Goal: Task Accomplishment & Management: Manage account settings

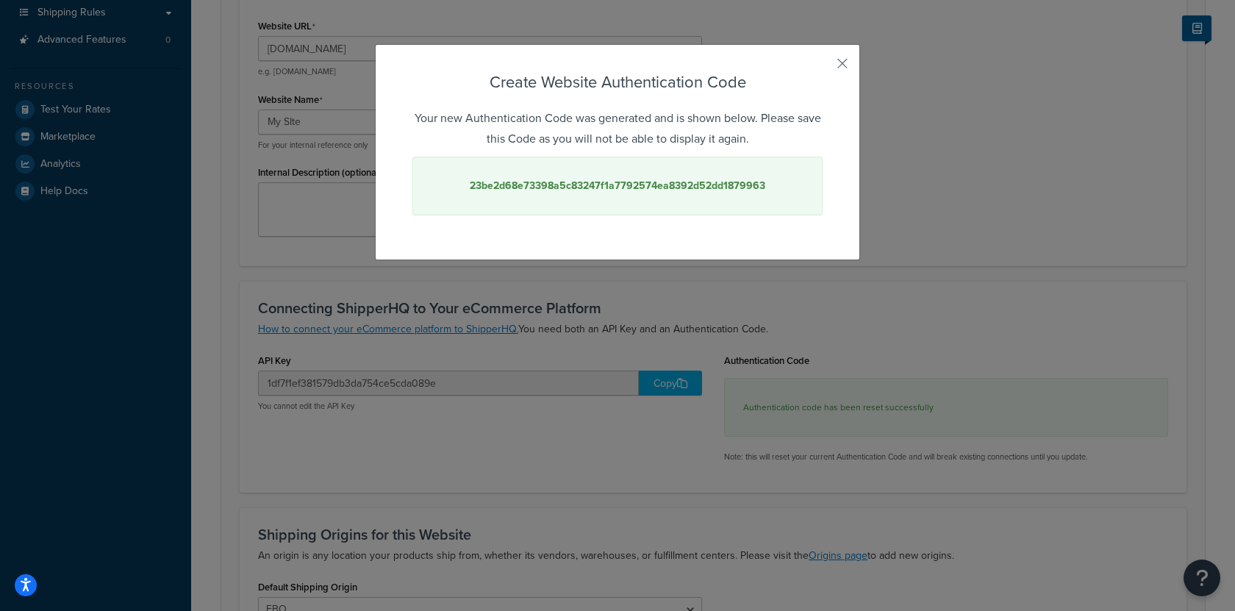
click at [849, 65] on div "Create Website Authentication Code Your new Authentication Code was generated a…" at bounding box center [617, 152] width 485 height 216
click at [823, 67] on button "button" at bounding box center [821, 69] width 4 height 4
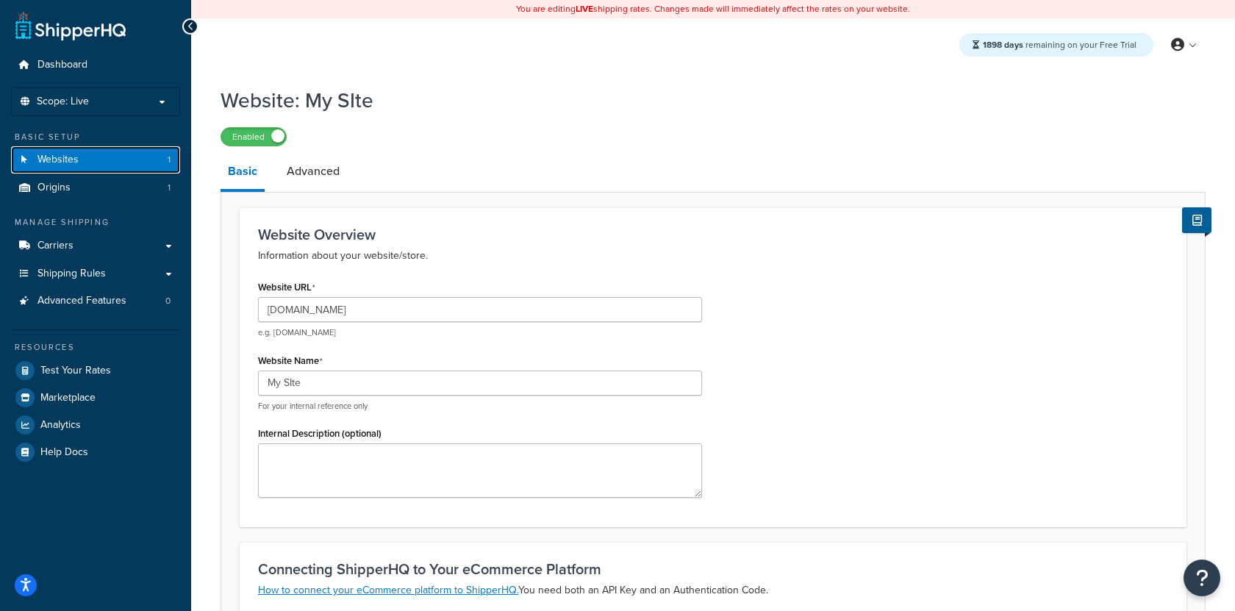
click at [146, 165] on link "Websites 1" at bounding box center [95, 159] width 169 height 27
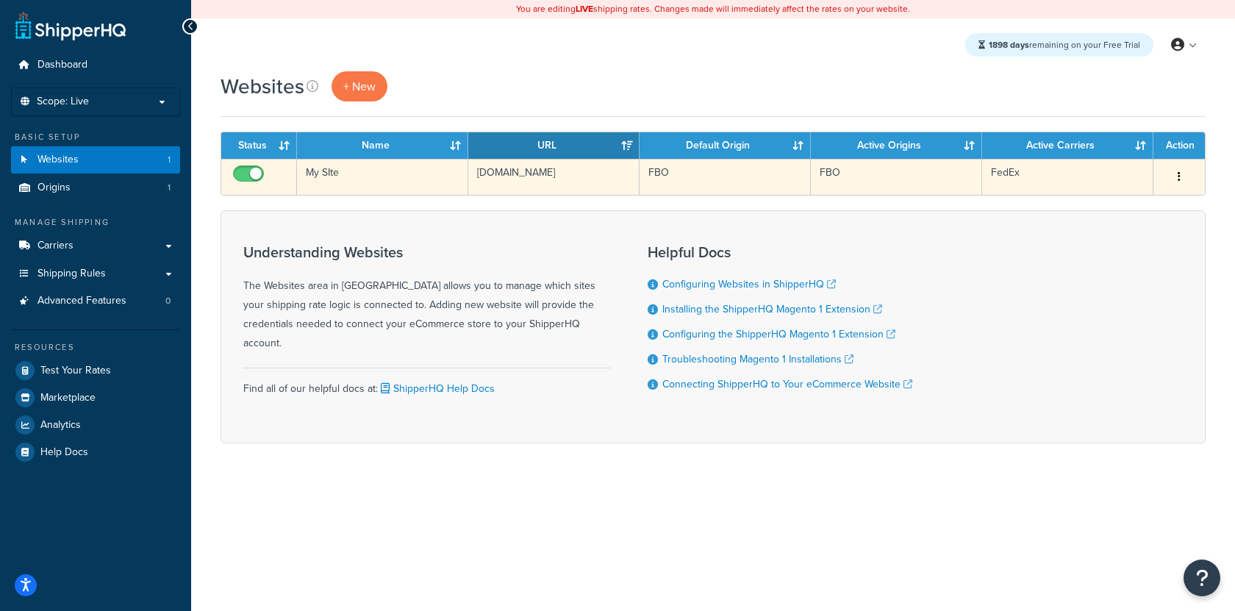
click at [405, 190] on td "My SIte" at bounding box center [382, 177] width 171 height 36
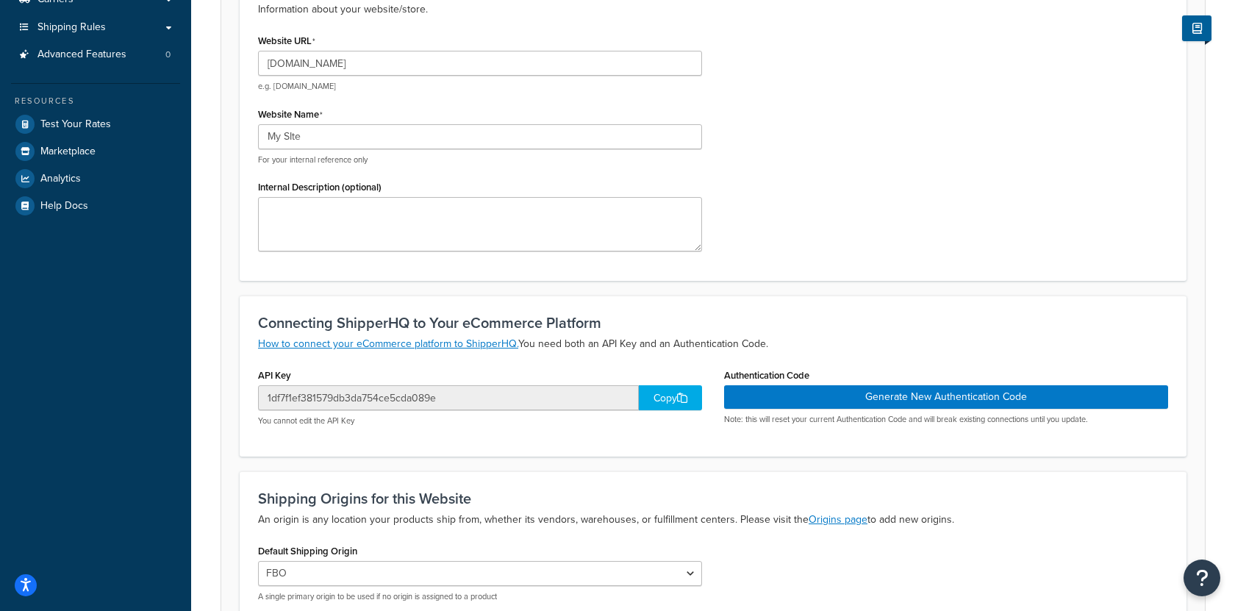
scroll to position [356, 0]
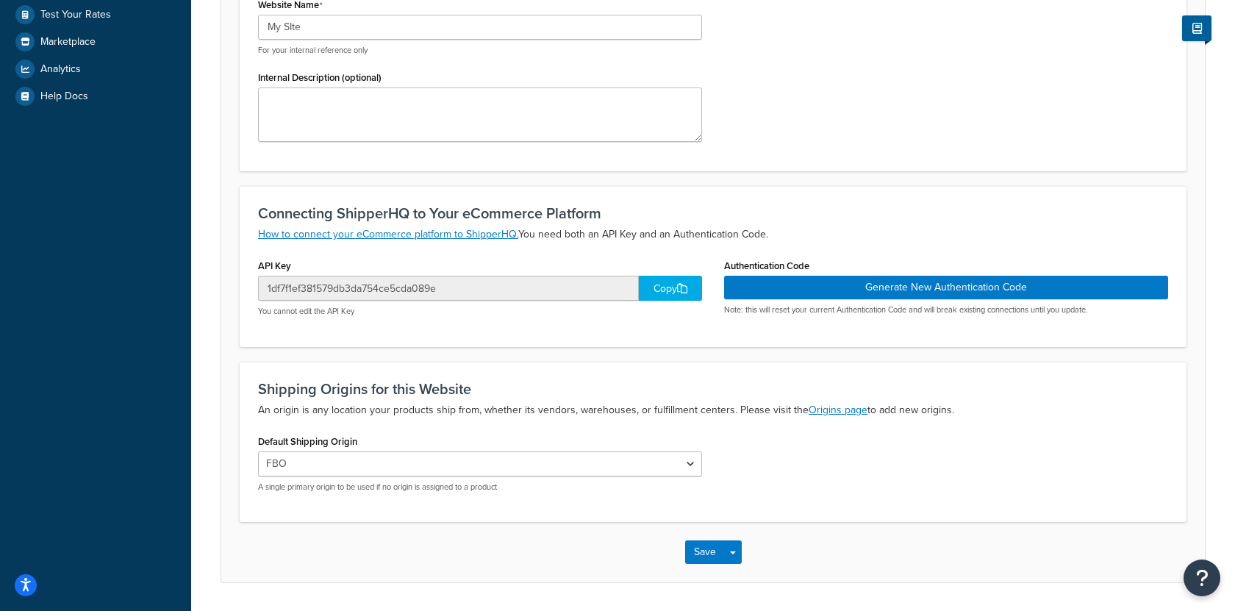
click at [674, 285] on div "Copy" at bounding box center [670, 288] width 63 height 25
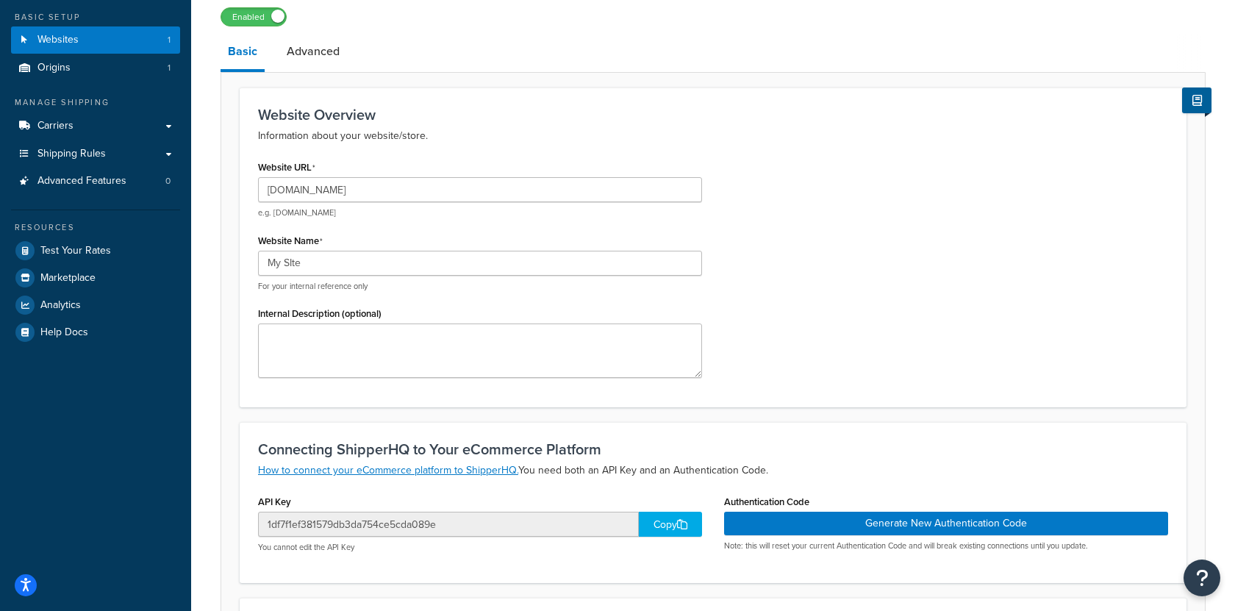
scroll to position [0, 0]
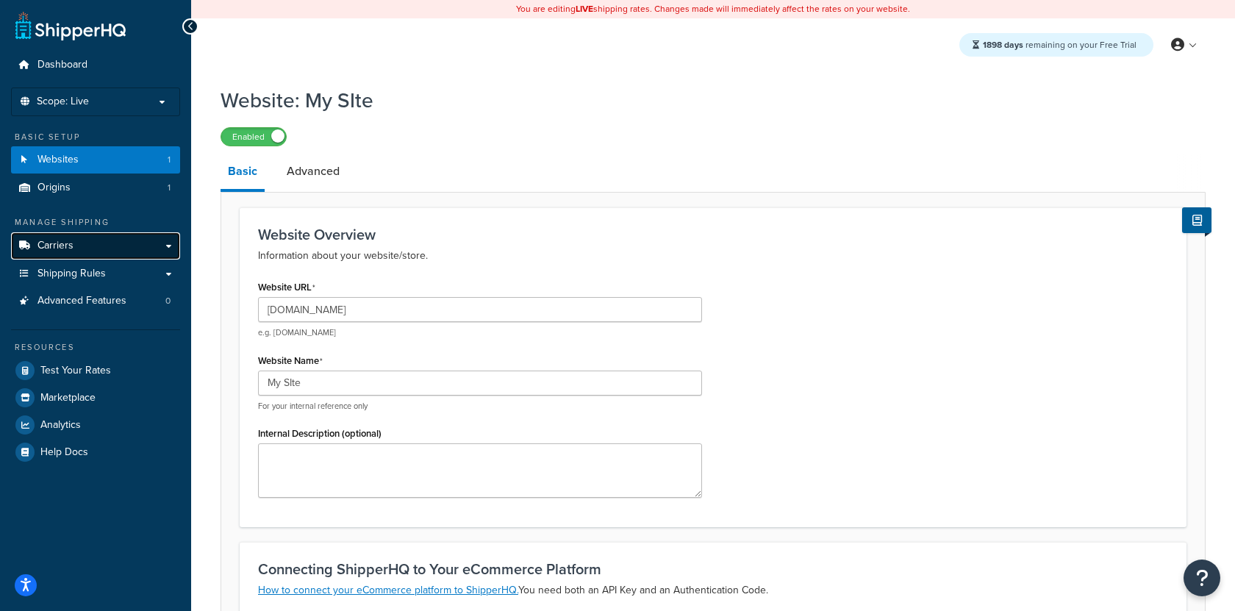
click at [100, 236] on link "Carriers" at bounding box center [95, 245] width 169 height 27
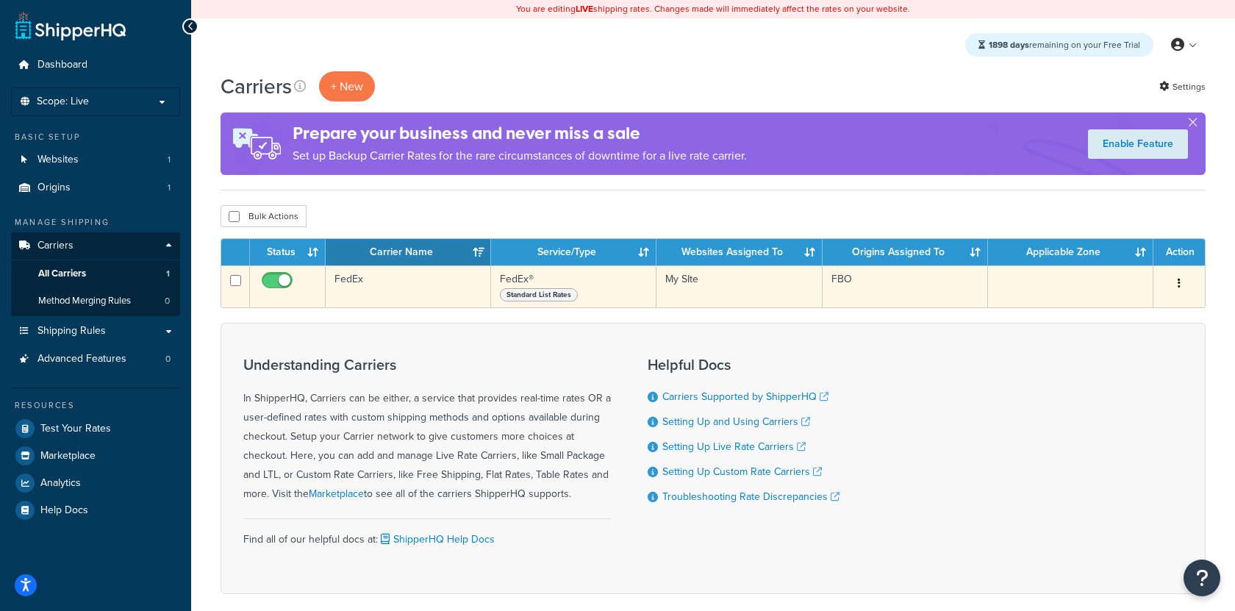
click at [276, 285] on input "checkbox" at bounding box center [279, 284] width 40 height 18
click at [284, 285] on input "checkbox" at bounding box center [279, 284] width 40 height 18
checkbox input "true"
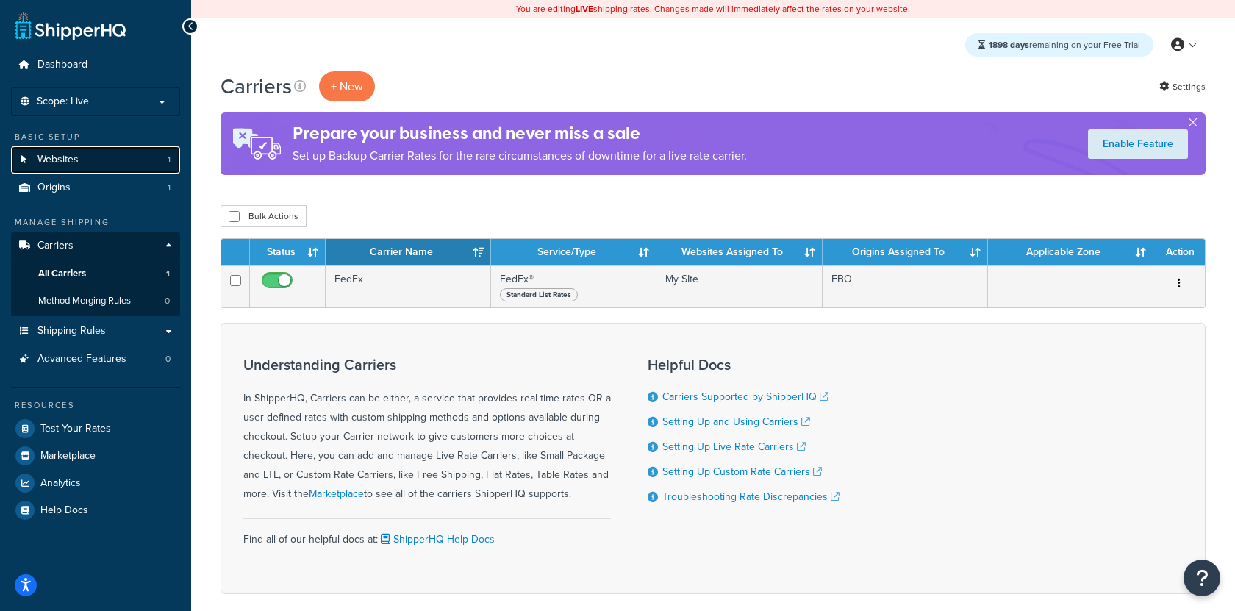
drag, startPoint x: 86, startPoint y: 154, endPoint x: 111, endPoint y: 156, distance: 25.0
click at [87, 154] on link "Websites 1" at bounding box center [95, 159] width 169 height 27
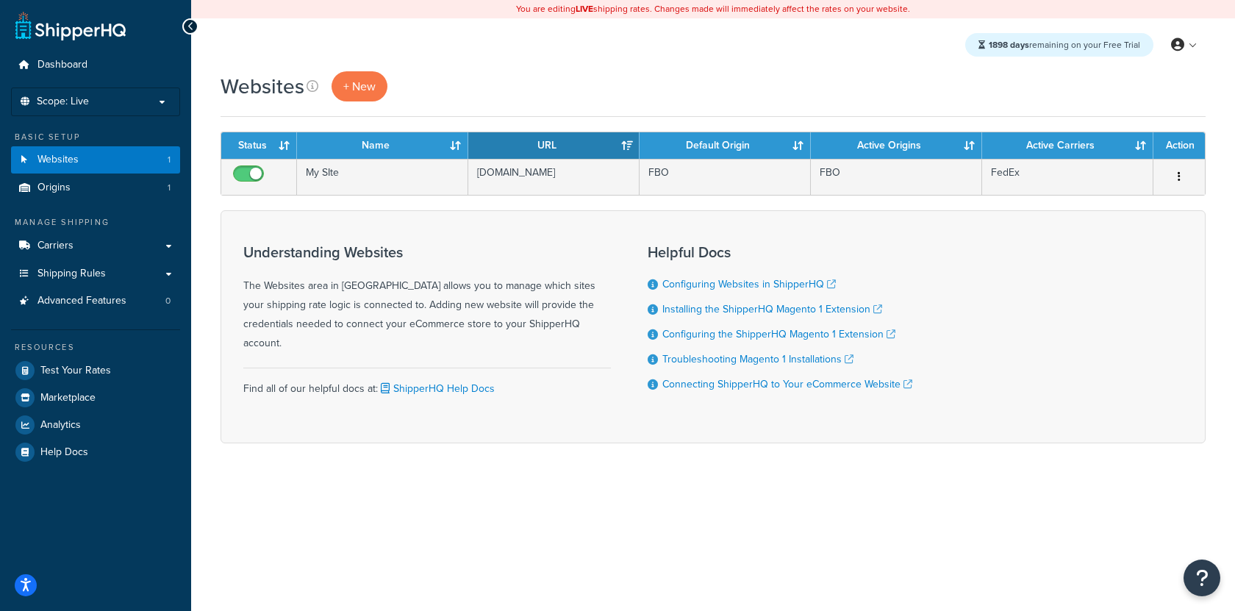
click at [441, 196] on table "Status Name URL Default Origin Active Origins Active Carriers Action My SIte [D…" at bounding box center [713, 164] width 985 height 64
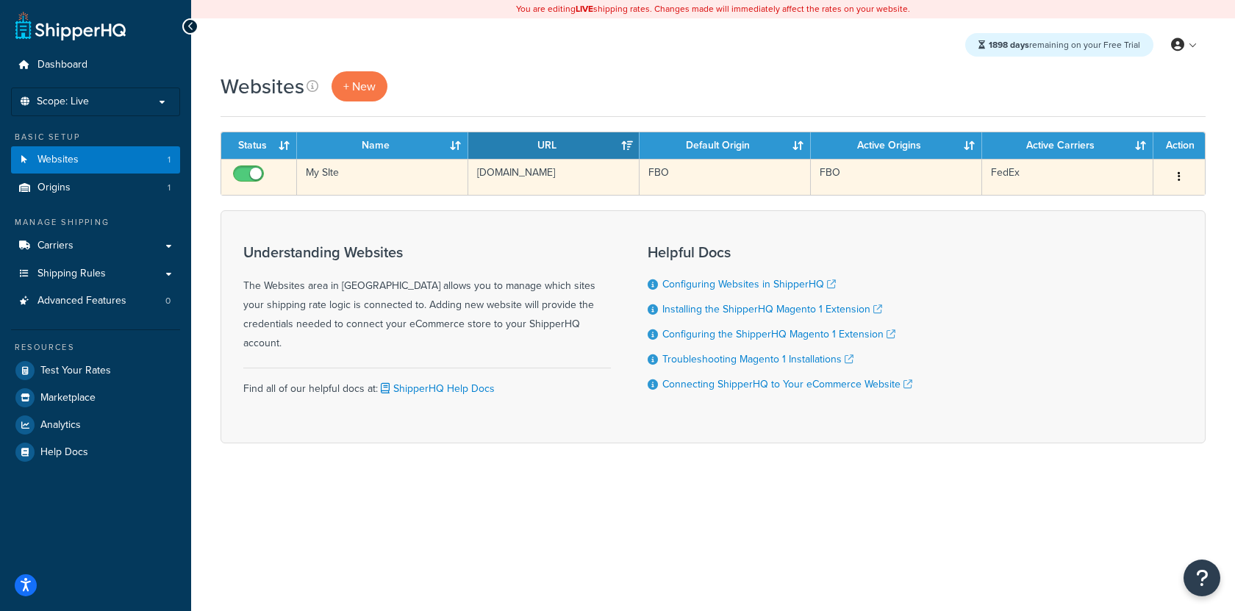
click at [440, 185] on td "My SIte" at bounding box center [382, 177] width 171 height 36
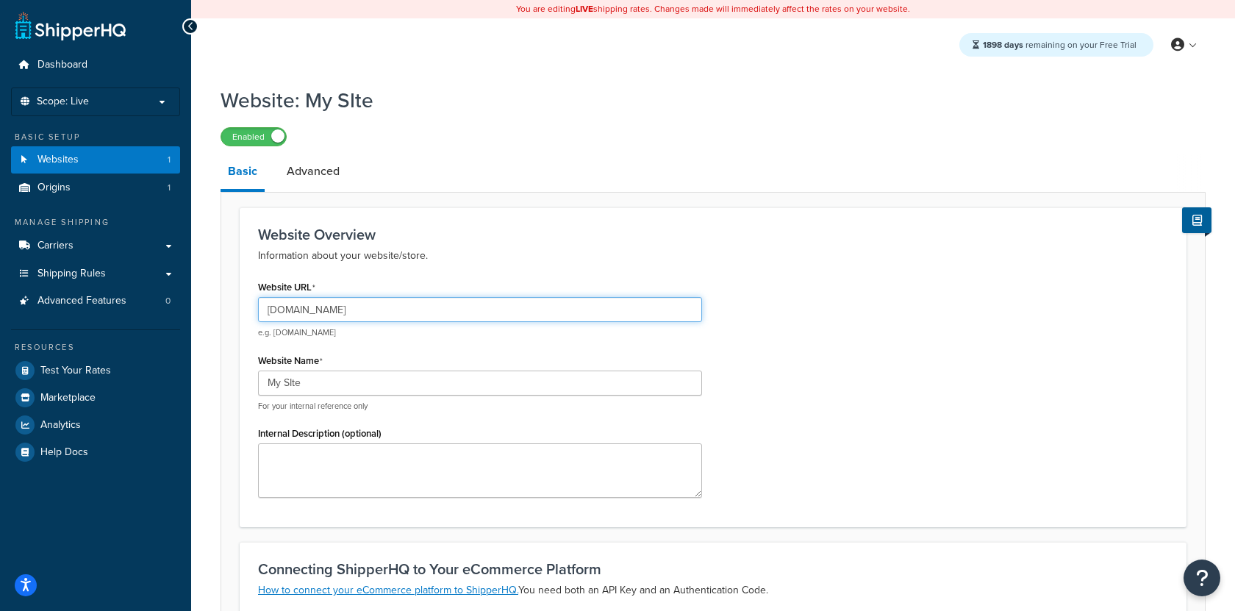
click at [371, 312] on input "[DOMAIN_NAME]" at bounding box center [480, 309] width 444 height 25
